Goal: Find specific page/section: Find specific page/section

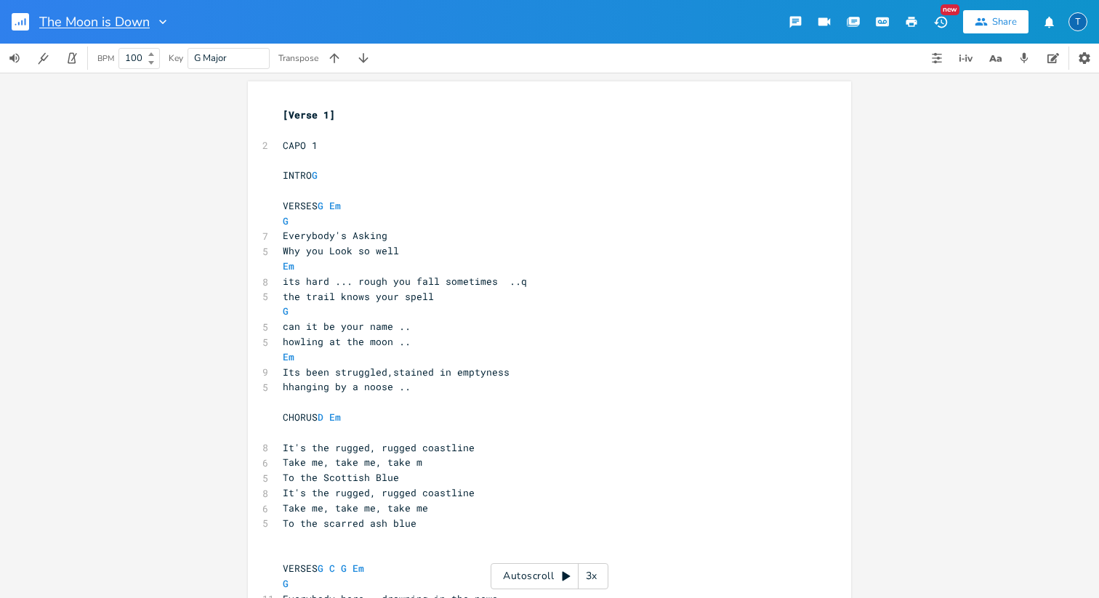
click at [118, 22] on input "The Moon is Down" at bounding box center [94, 21] width 110 height 13
click at [17, 23] on rect "button" at bounding box center [20, 21] width 17 height 17
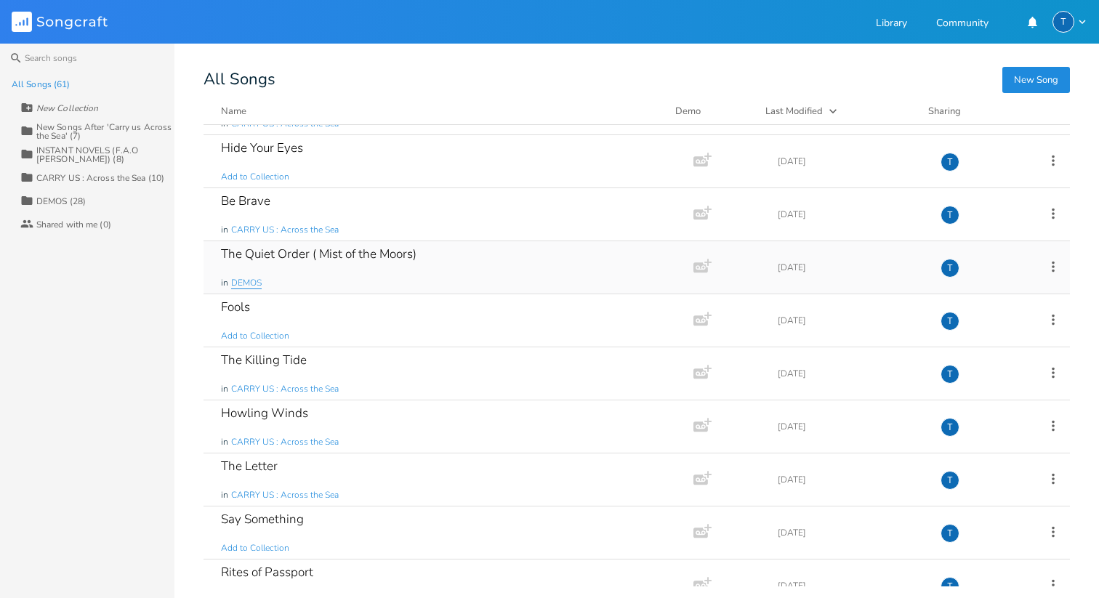
scroll to position [584, 0]
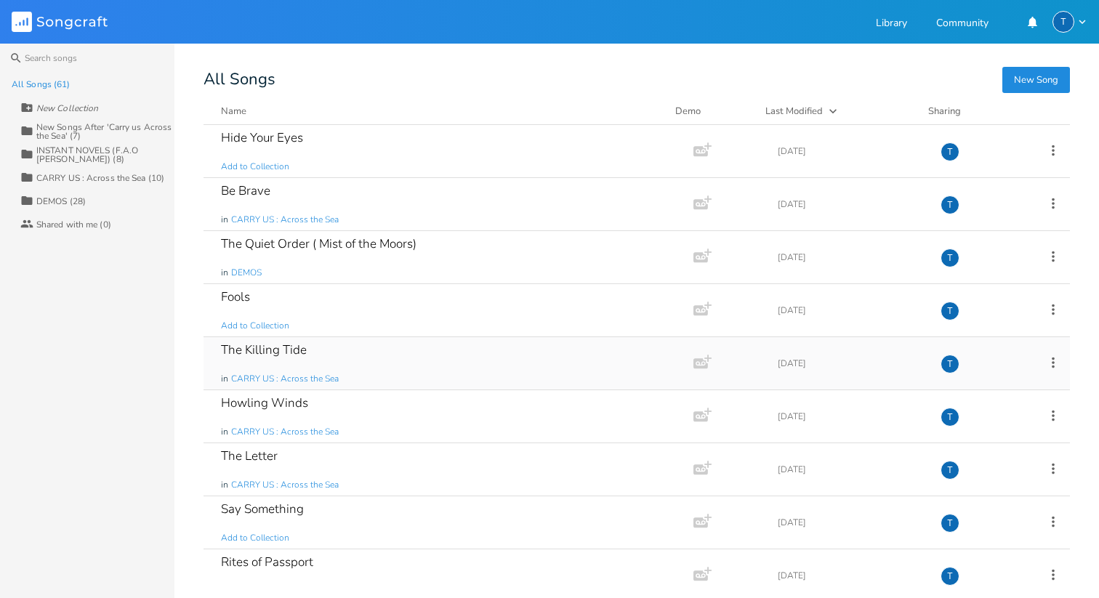
click at [235, 348] on div "The Killing Tide" at bounding box center [264, 350] width 86 height 12
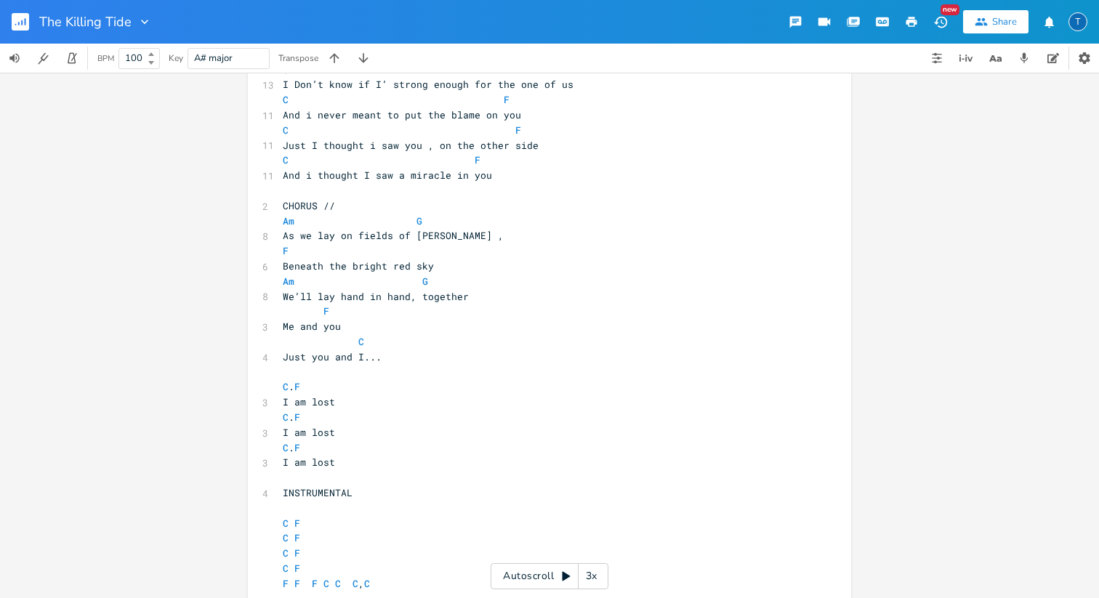
scroll to position [16, 0]
